Goal: Task Accomplishment & Management: Manage account settings

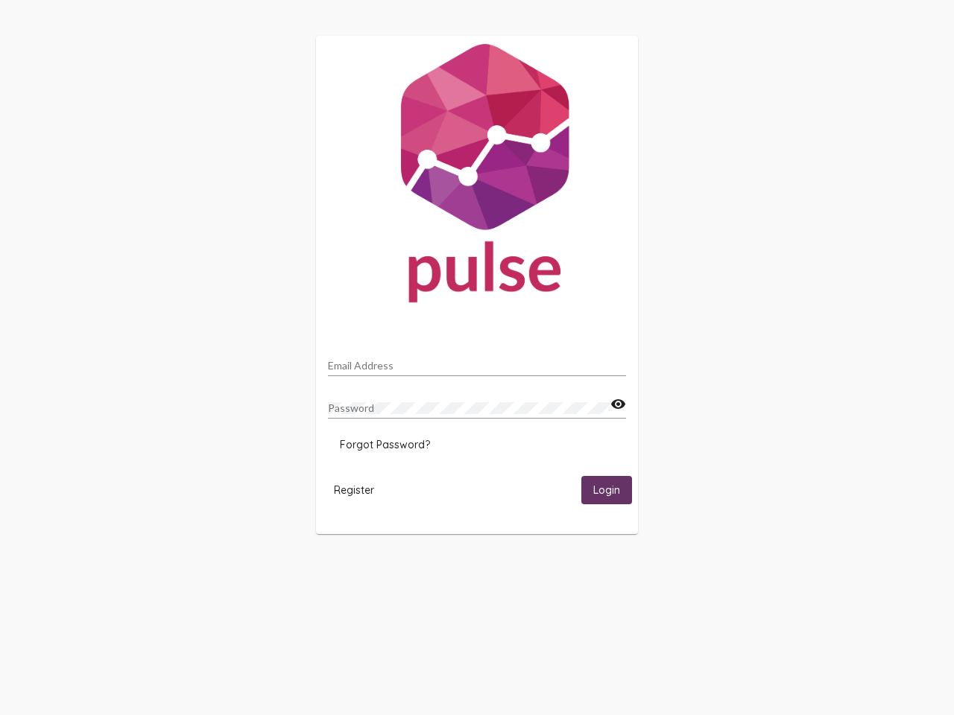
click at [477, 361] on input "Email Address" at bounding box center [477, 366] width 298 height 12
click at [618, 405] on mat-icon "visibility" at bounding box center [618, 405] width 16 height 18
click at [385, 445] on span "Forgot Password?" at bounding box center [385, 444] width 90 height 13
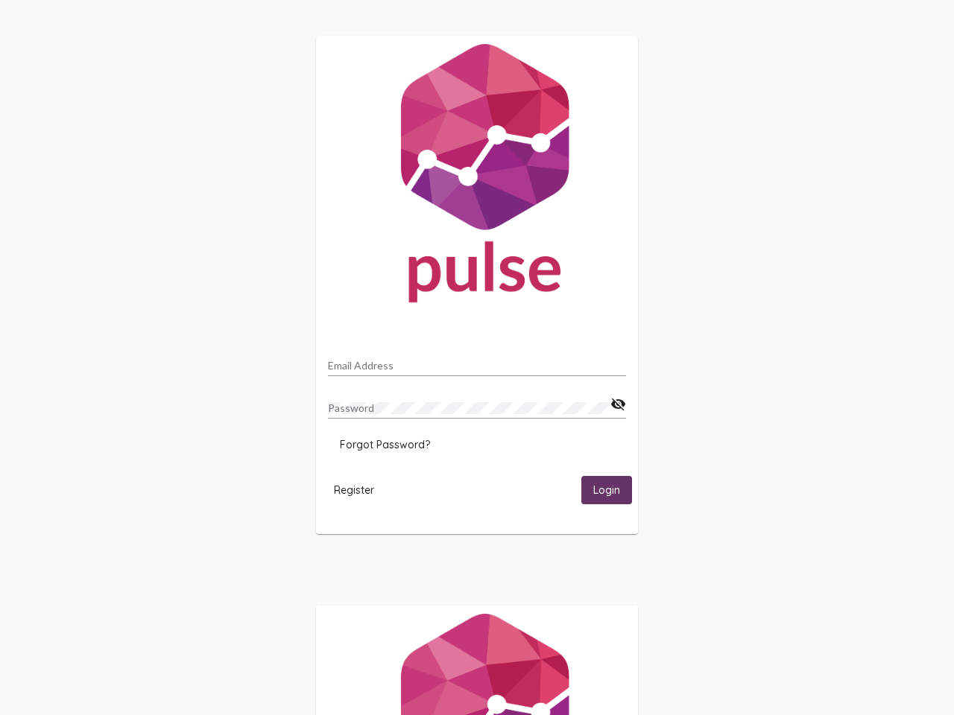
click at [354, 490] on html "Email Address Password visibility_off Forgot Password? Register Login" at bounding box center [477, 482] width 954 height 965
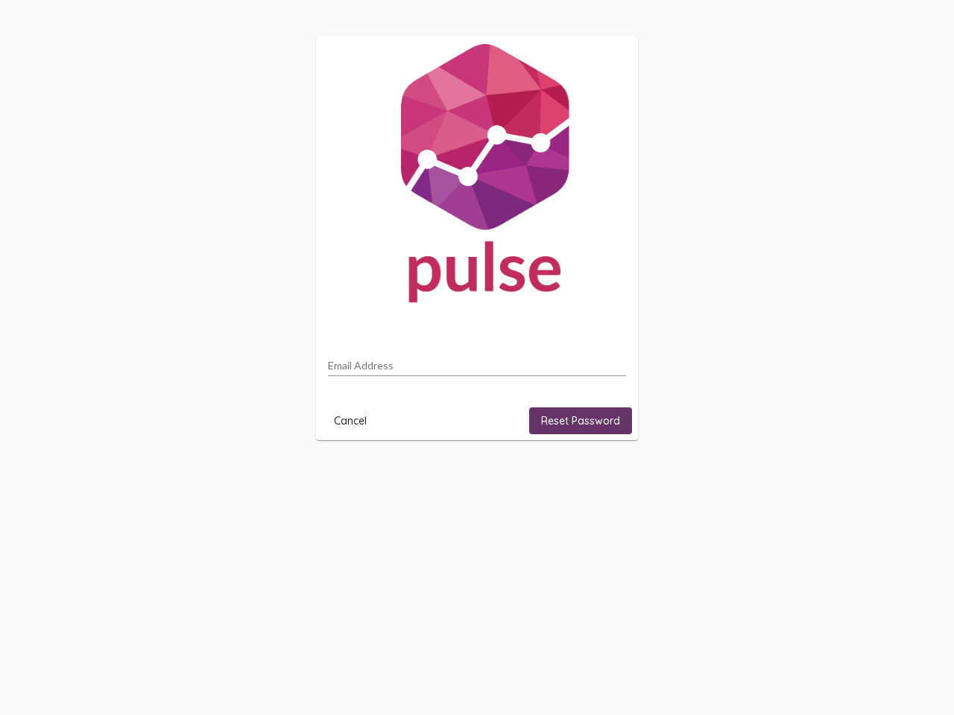
click at [607, 476] on html "Email Address Cancel Reset Password" at bounding box center [477, 238] width 954 height 476
